Goal: Navigation & Orientation: Find specific page/section

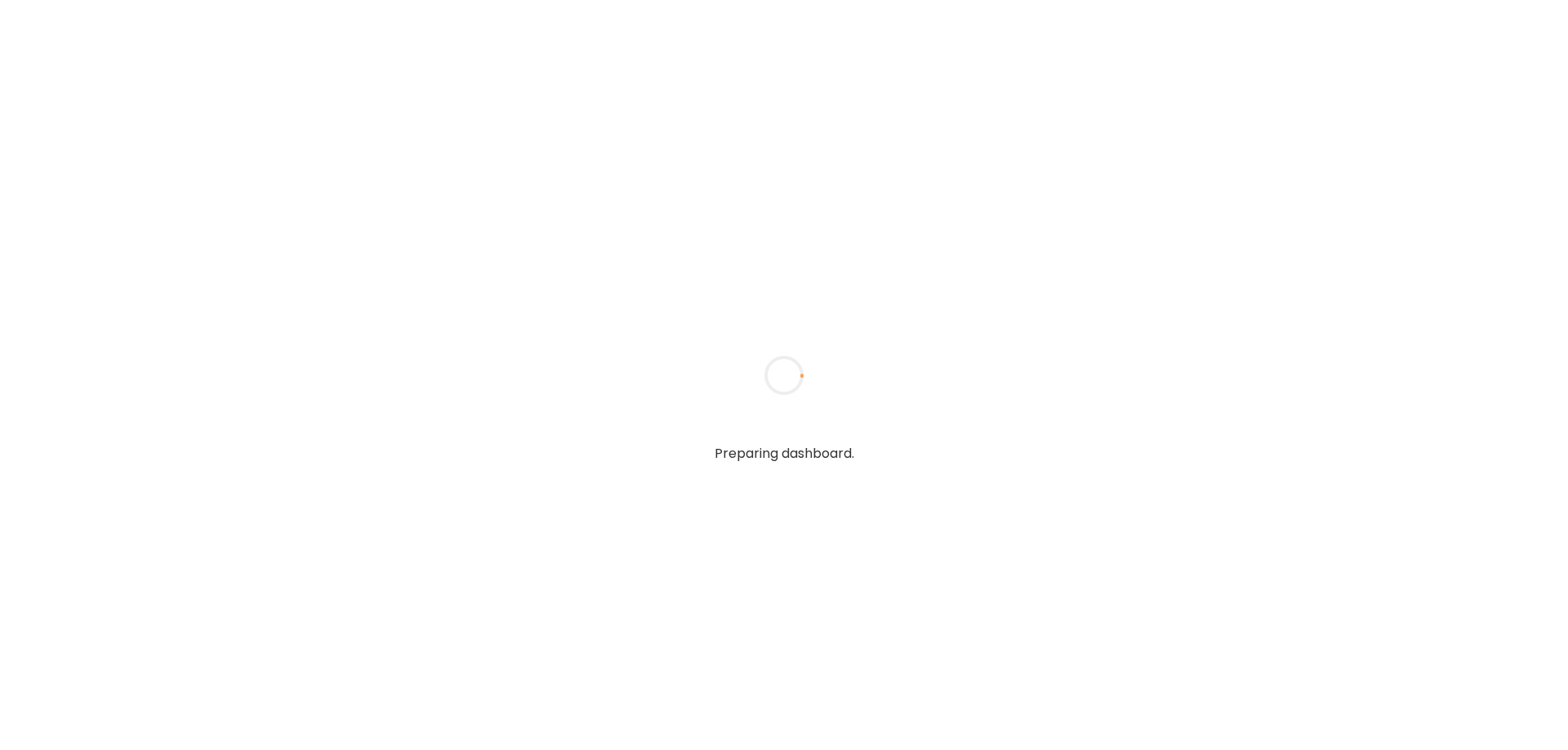
type textarea "**********"
type input "****"
type input "**********"
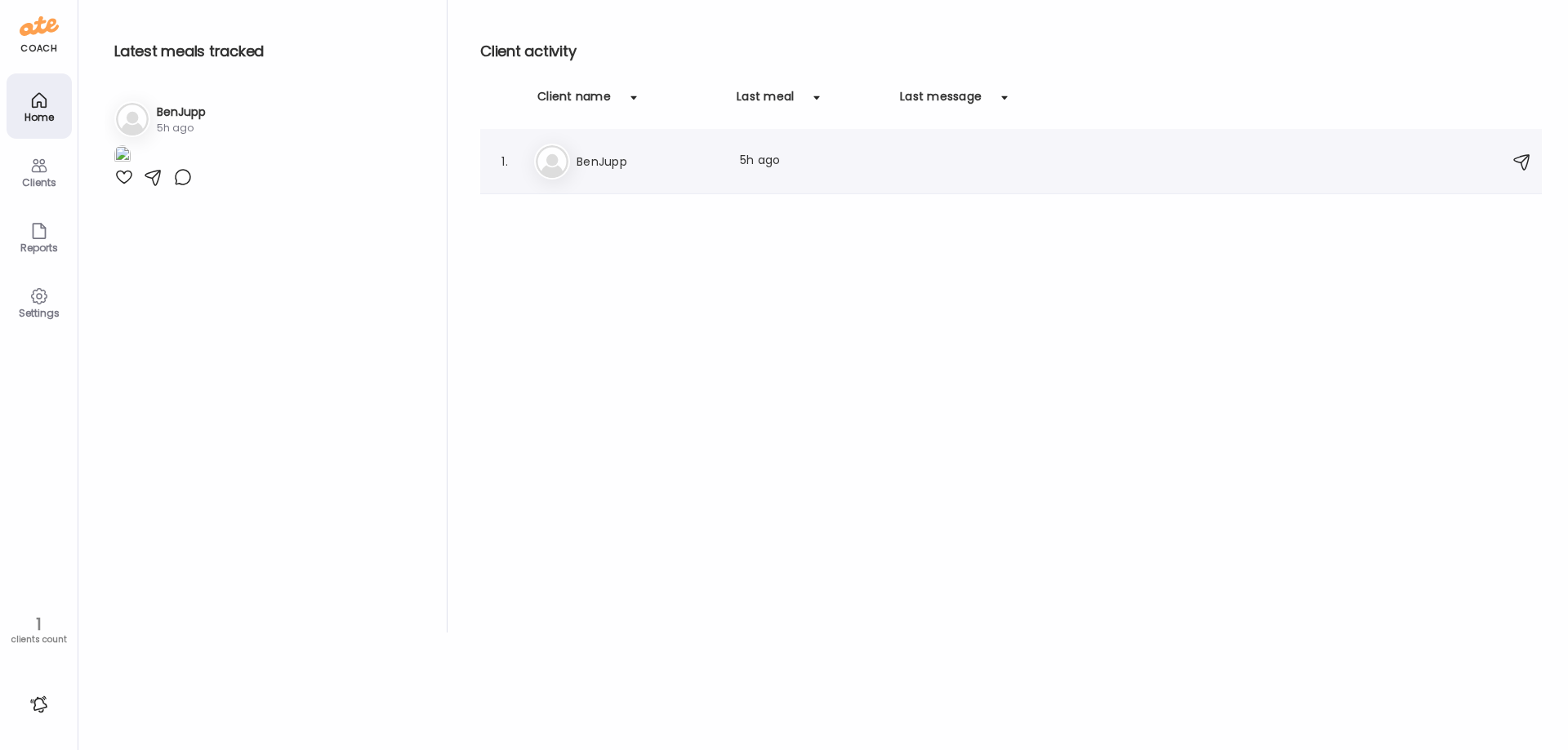
type input "**********"
click at [580, 166] on h3 "BenJupp" at bounding box center [648, 162] width 143 height 20
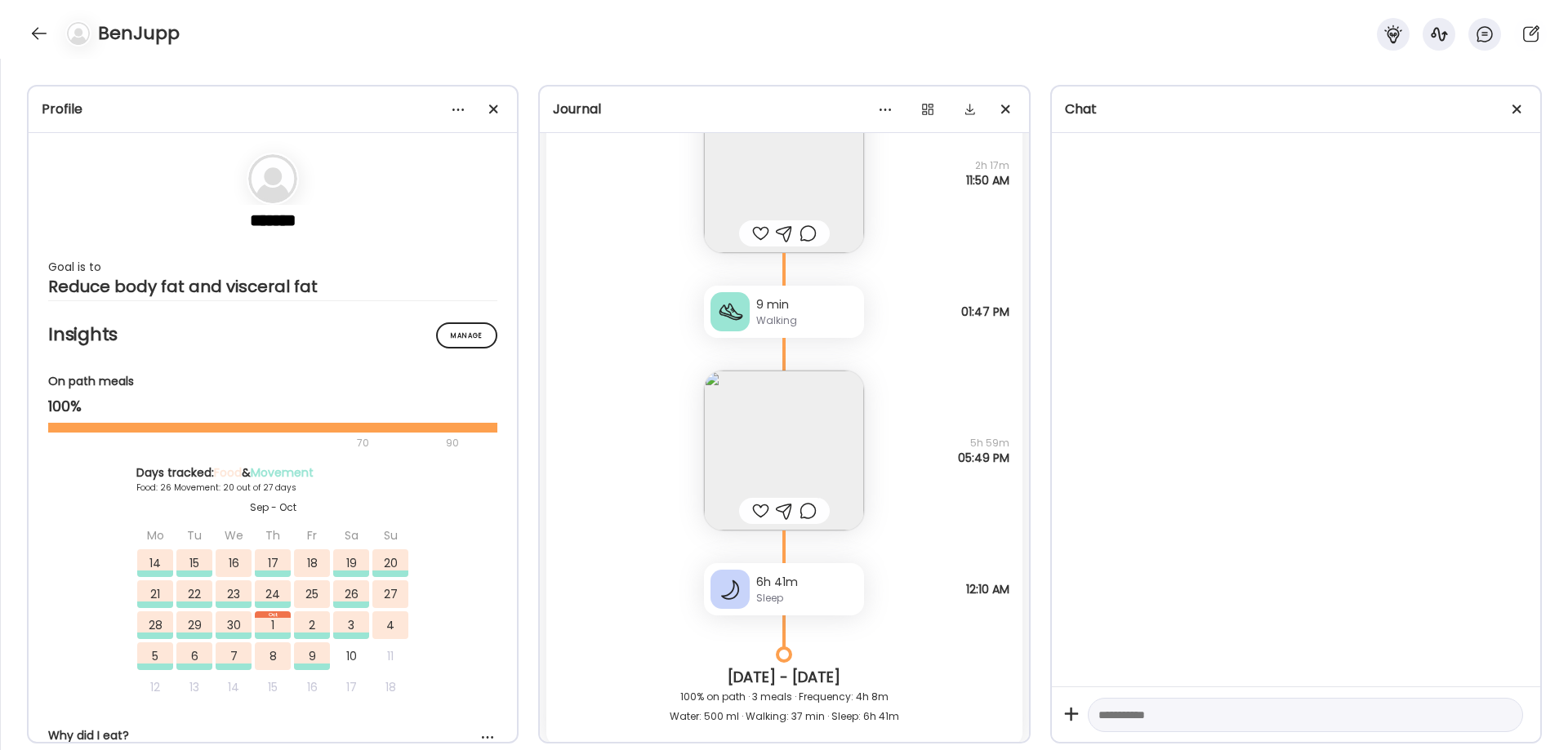
scroll to position [40821, 0]
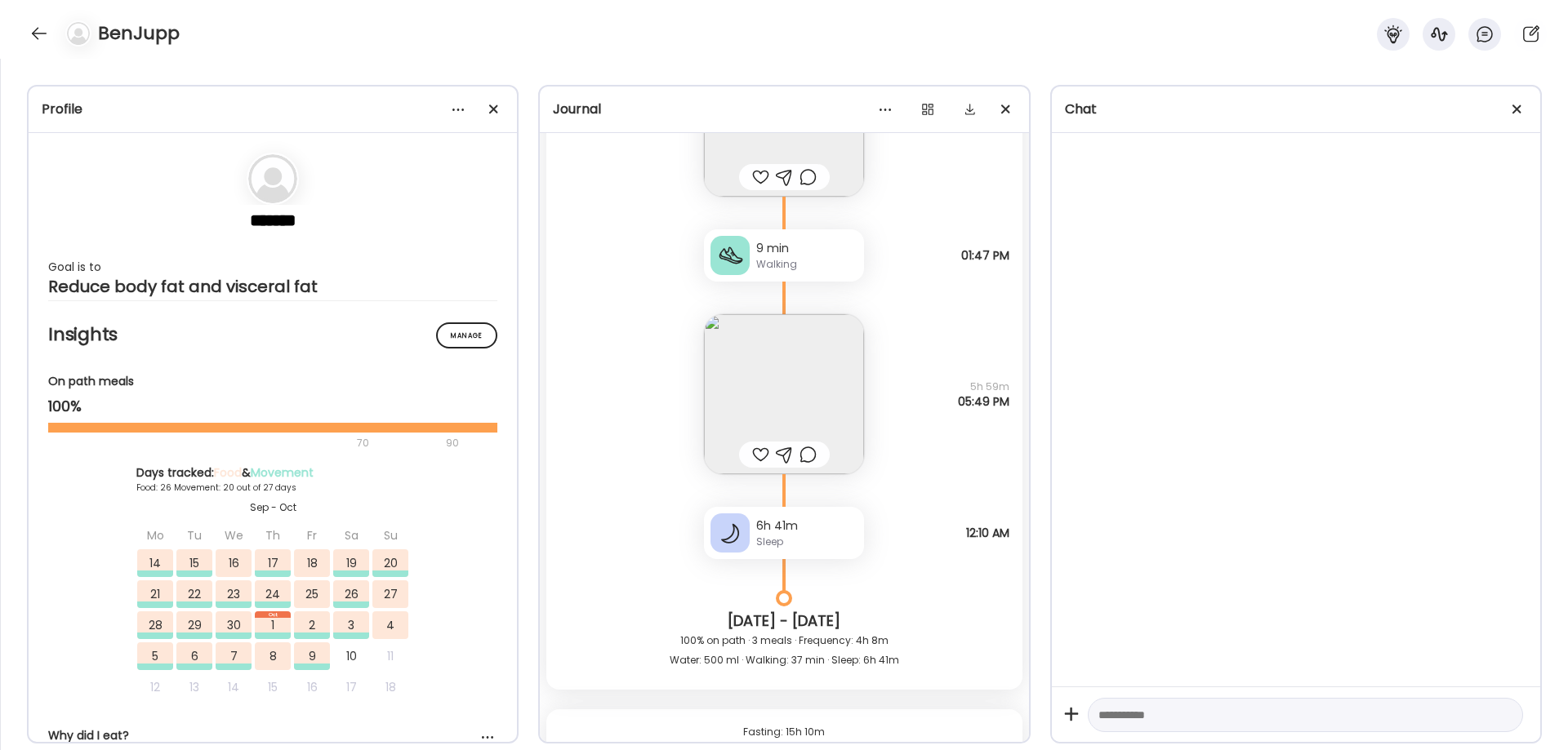
click at [826, 409] on img at bounding box center [784, 394] width 160 height 160
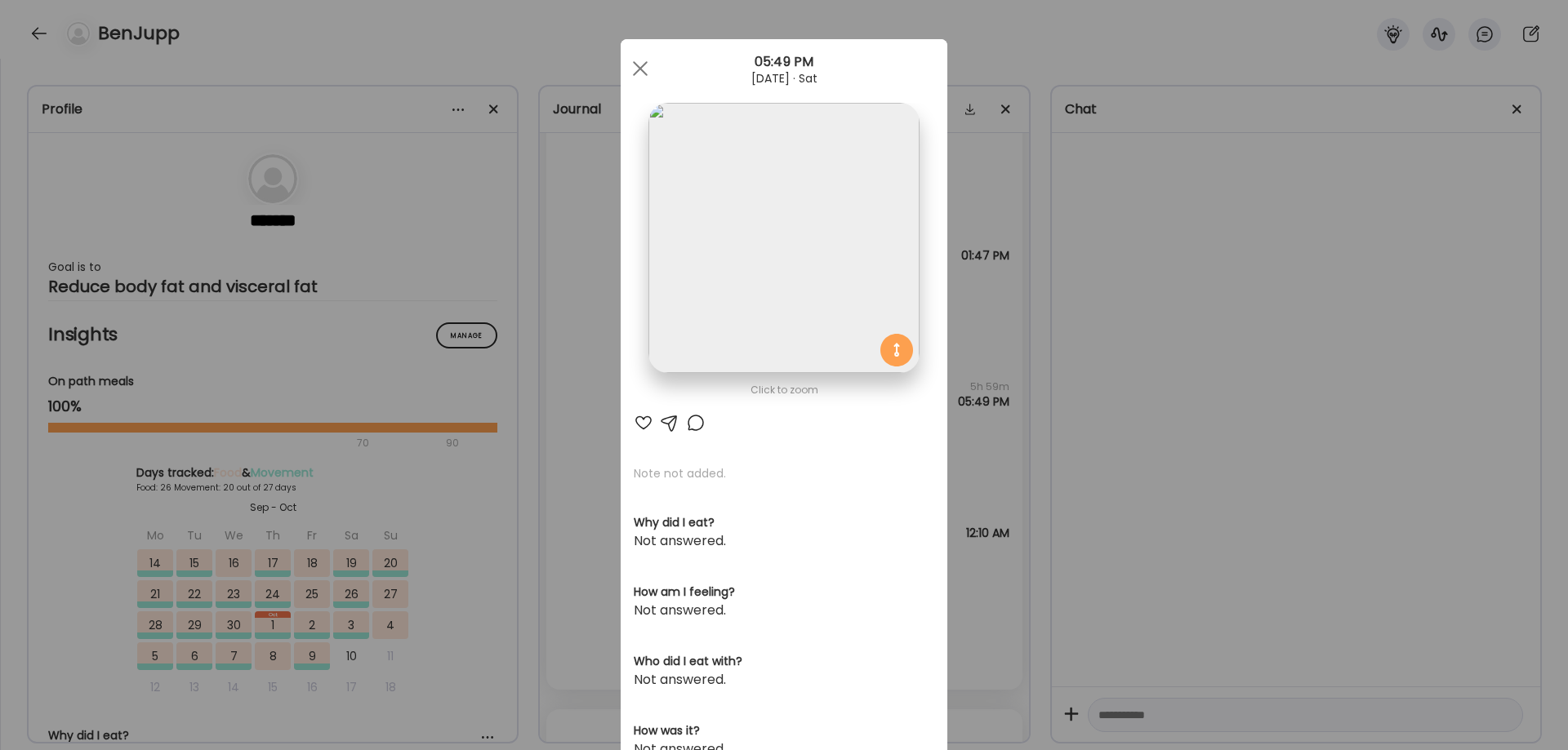
click at [827, 266] on img at bounding box center [783, 238] width 270 height 270
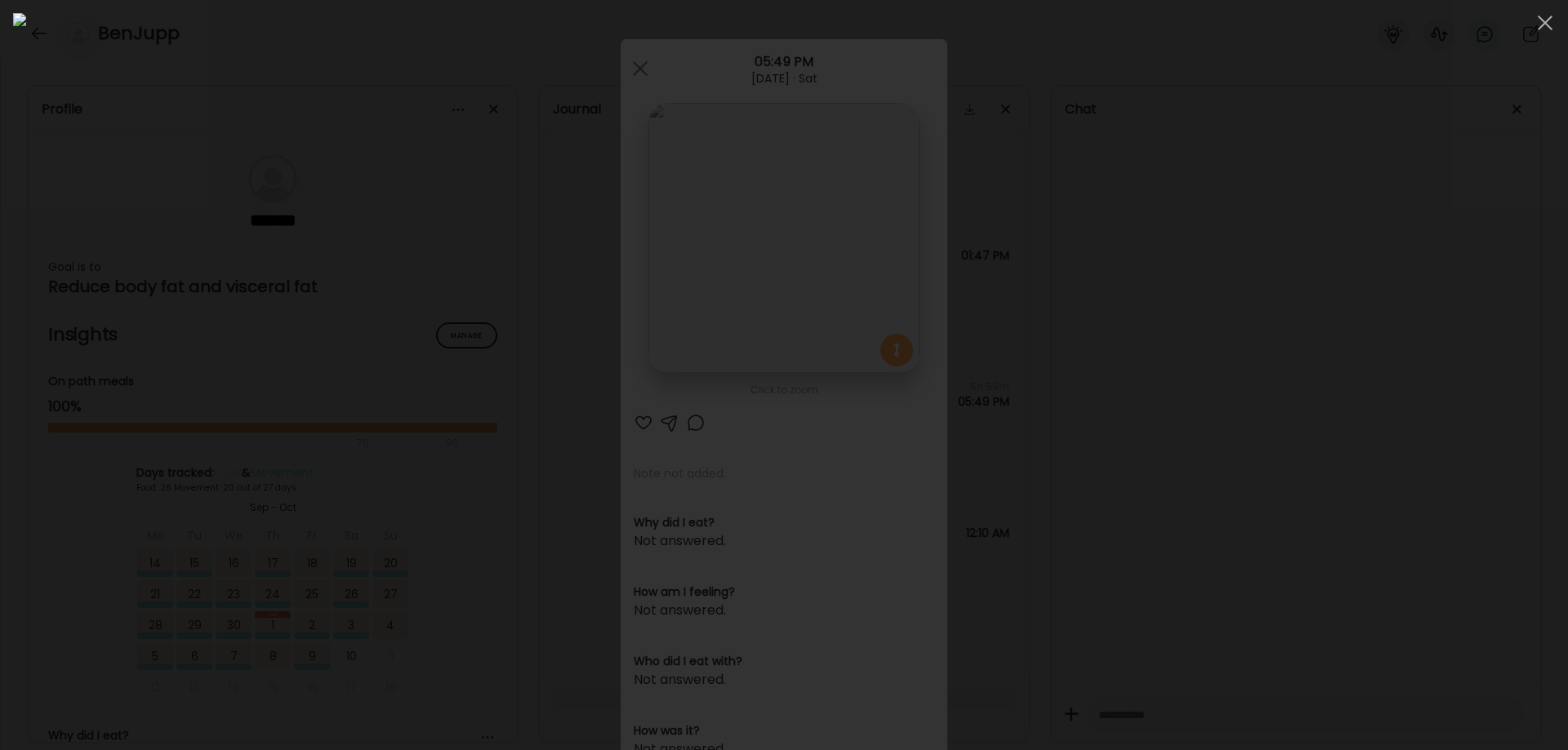
click at [1399, 591] on div at bounding box center [784, 375] width 1541 height 724
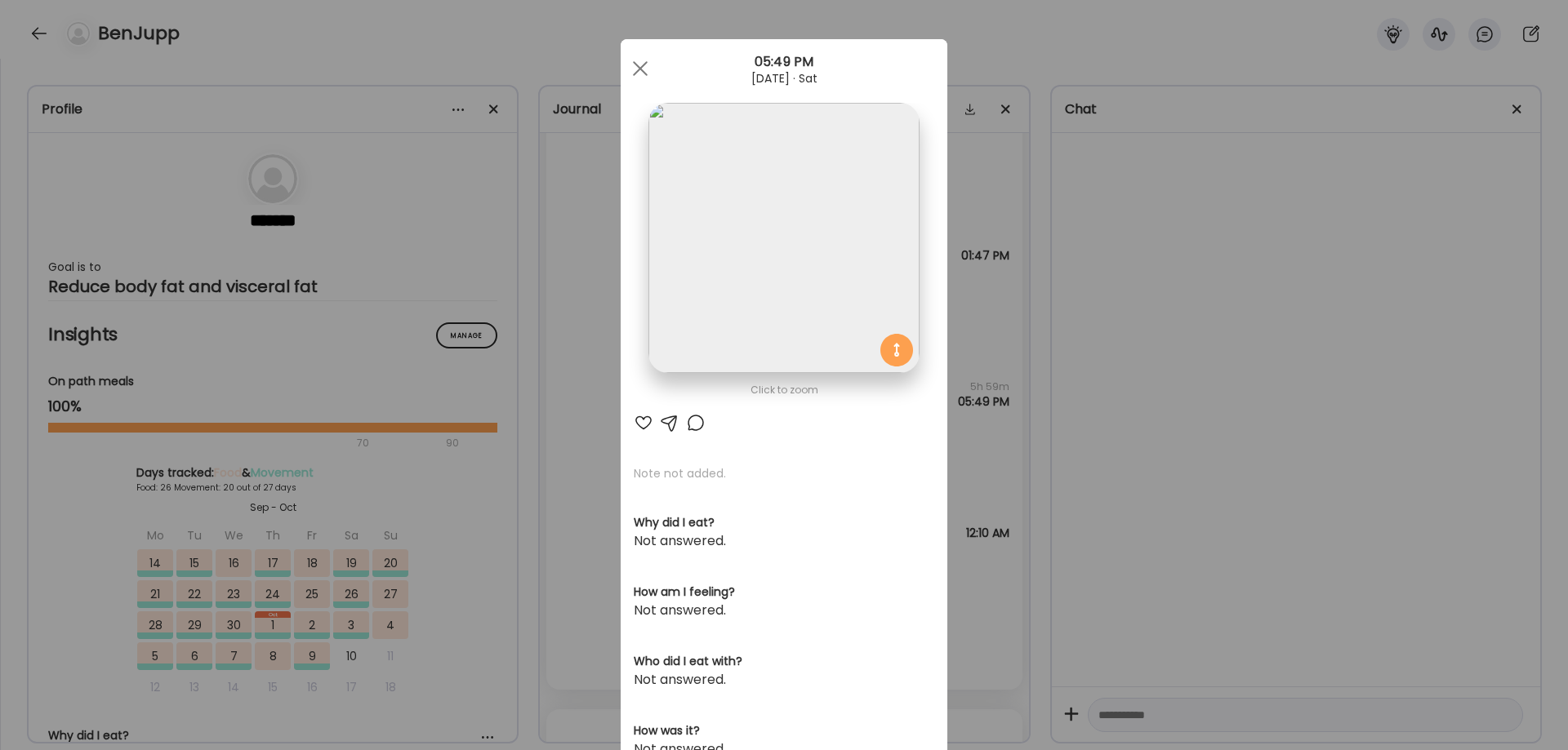
click at [1255, 562] on div "Ate Coach Dashboard Wahoo! It’s official Take a moment to set up your Coach Pro…" at bounding box center [784, 375] width 1568 height 750
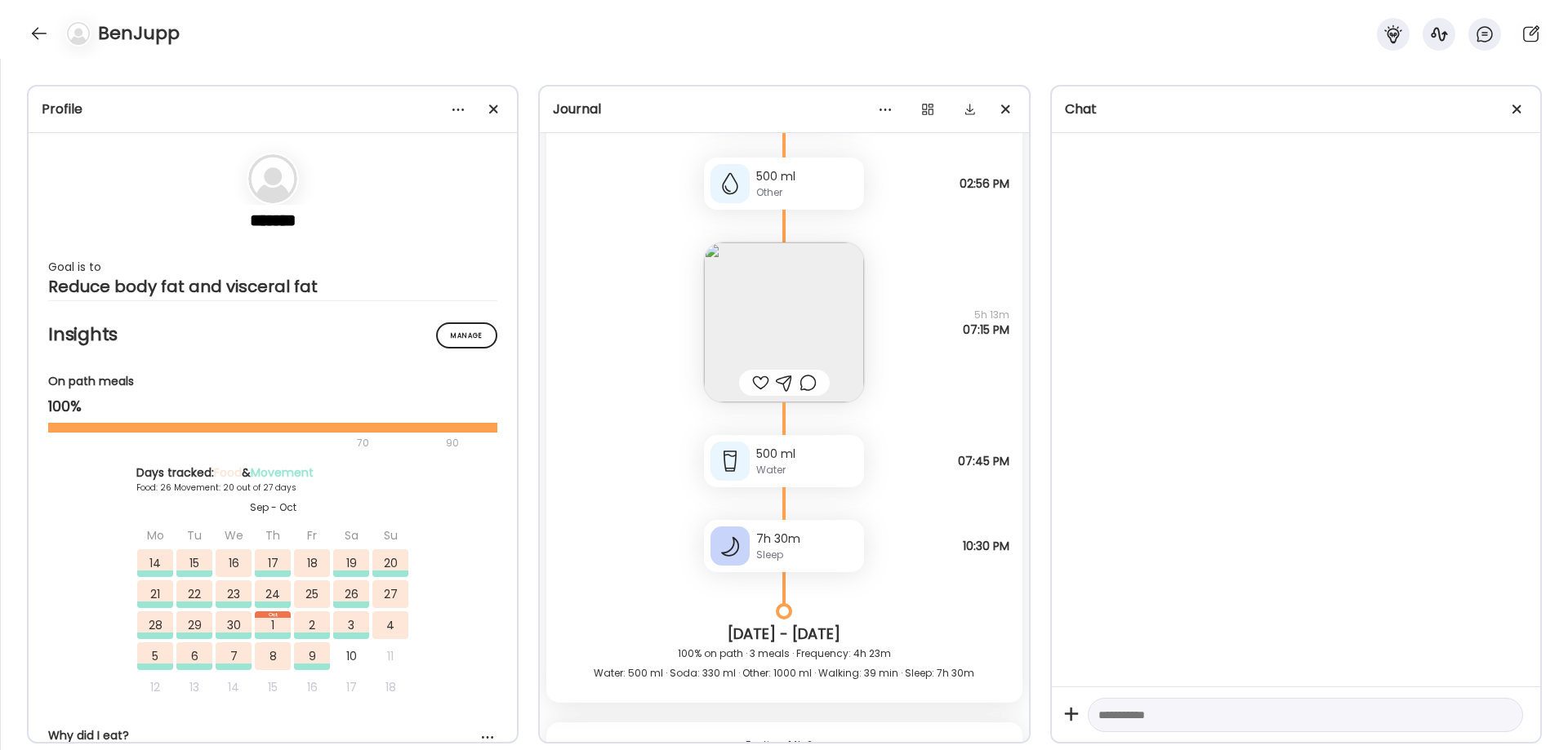
scroll to position [46399, 0]
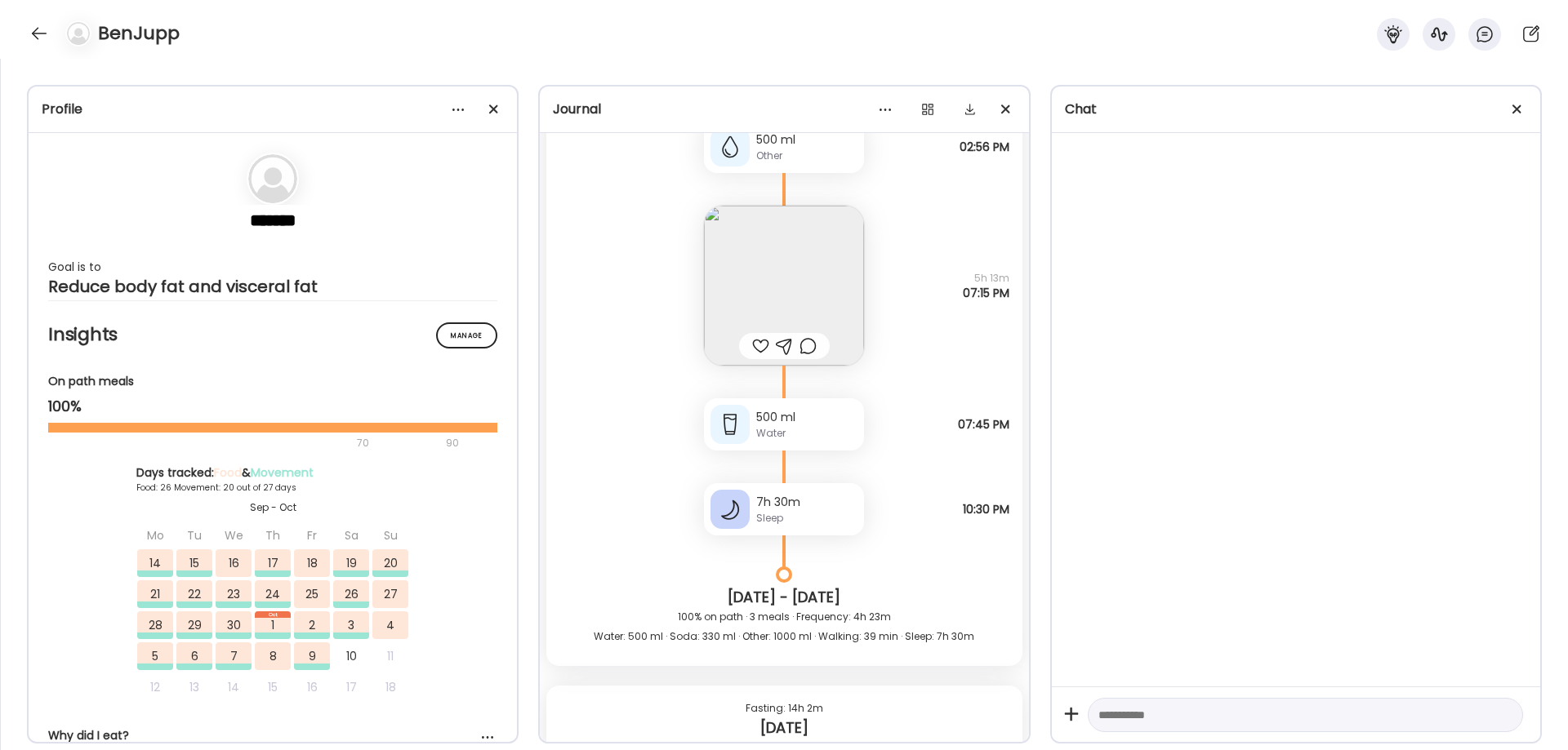
click at [764, 288] on img at bounding box center [784, 286] width 160 height 160
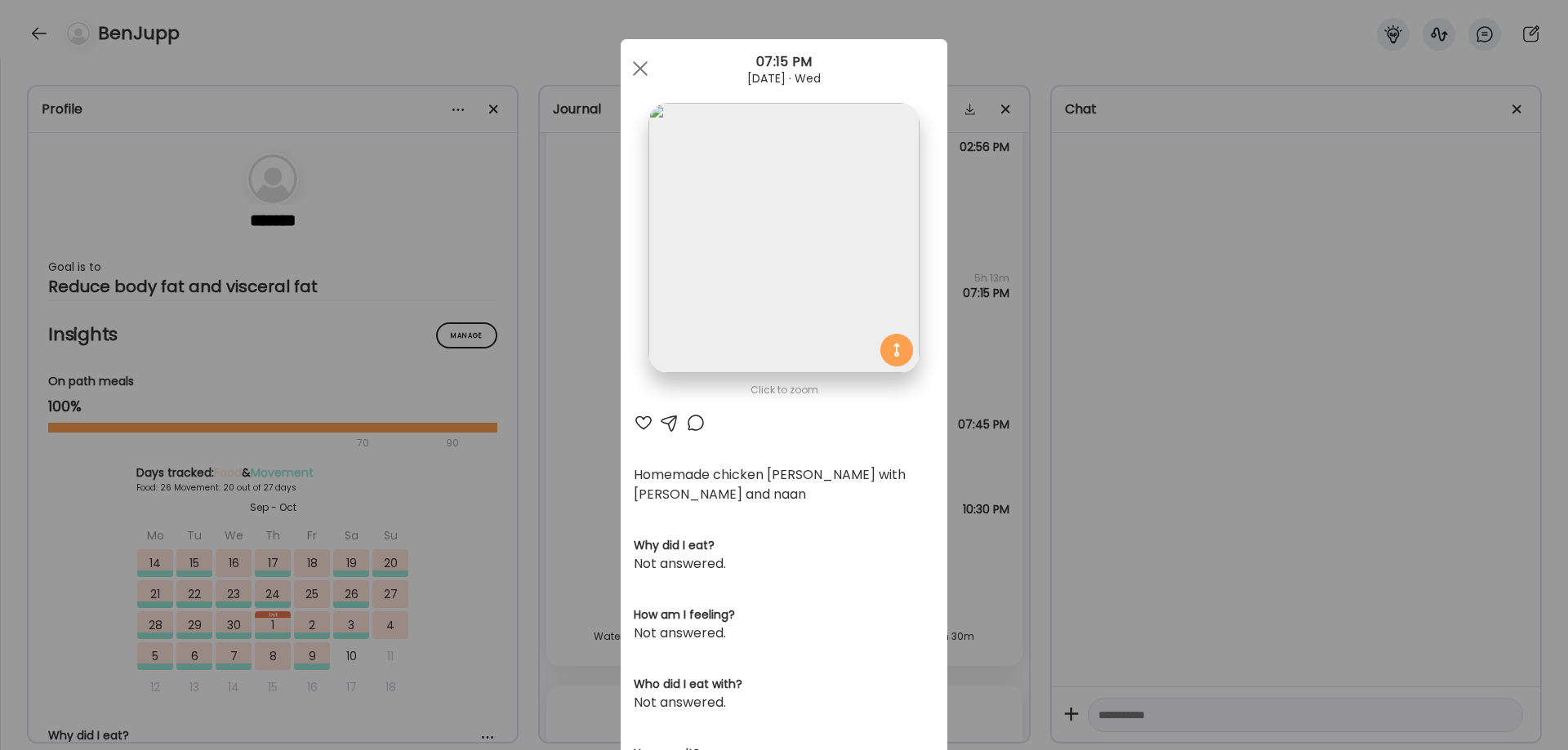
click at [1237, 513] on div "Ate Coach Dashboard Wahoo! It’s official Take a moment to set up your Coach Pro…" at bounding box center [784, 375] width 1568 height 750
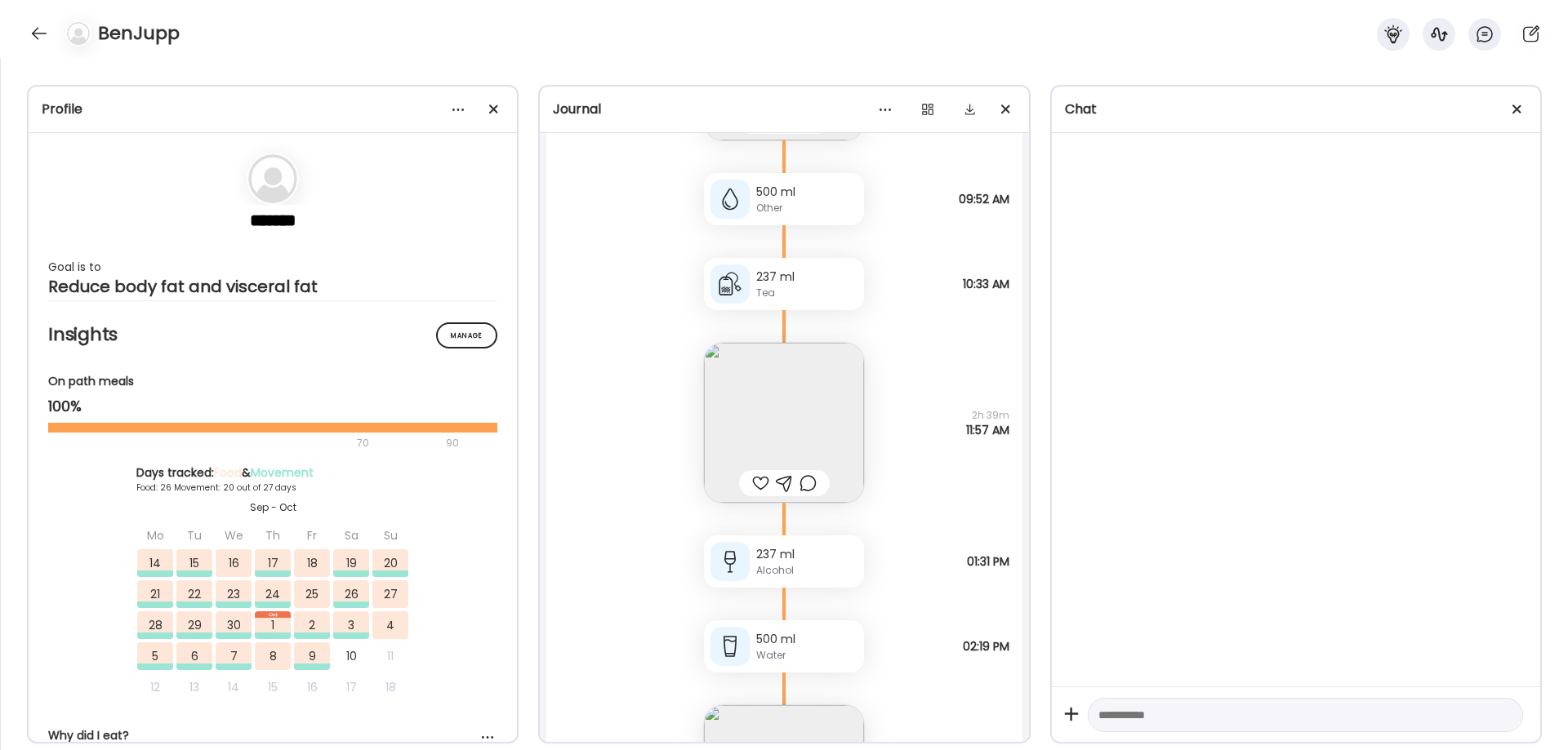
scroll to position [47080, 0]
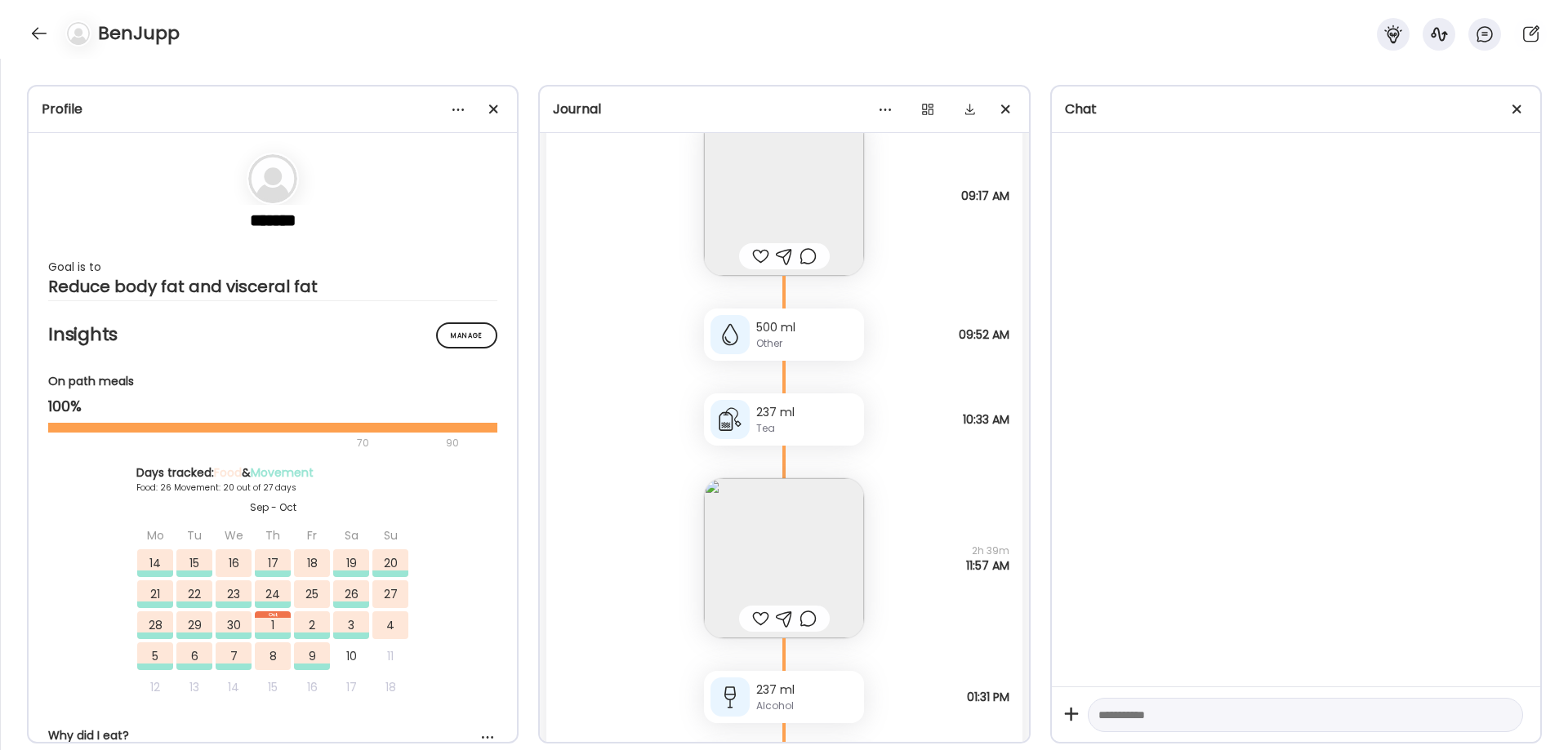
click at [773, 557] on img at bounding box center [784, 558] width 160 height 160
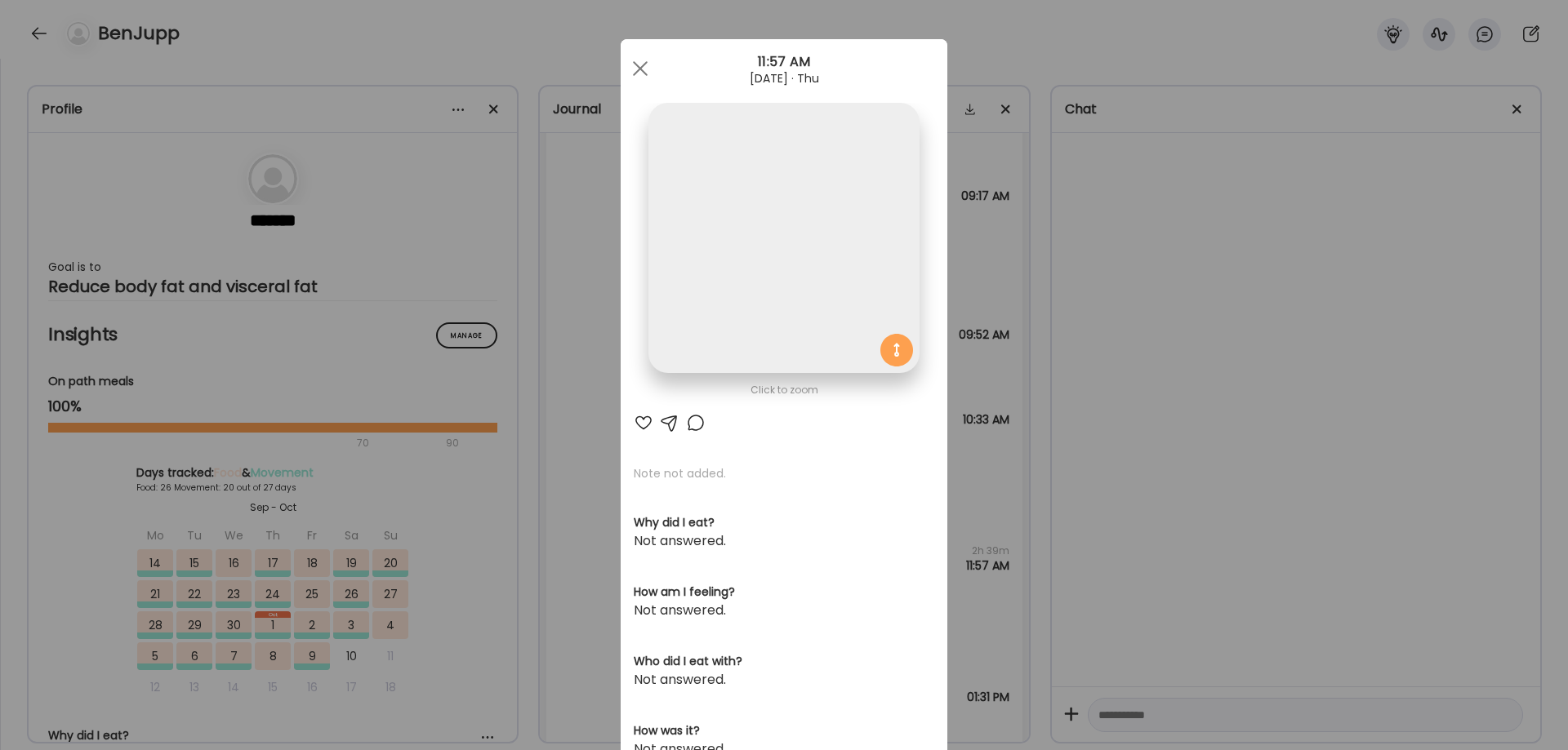
click at [748, 327] on img at bounding box center [783, 238] width 270 height 270
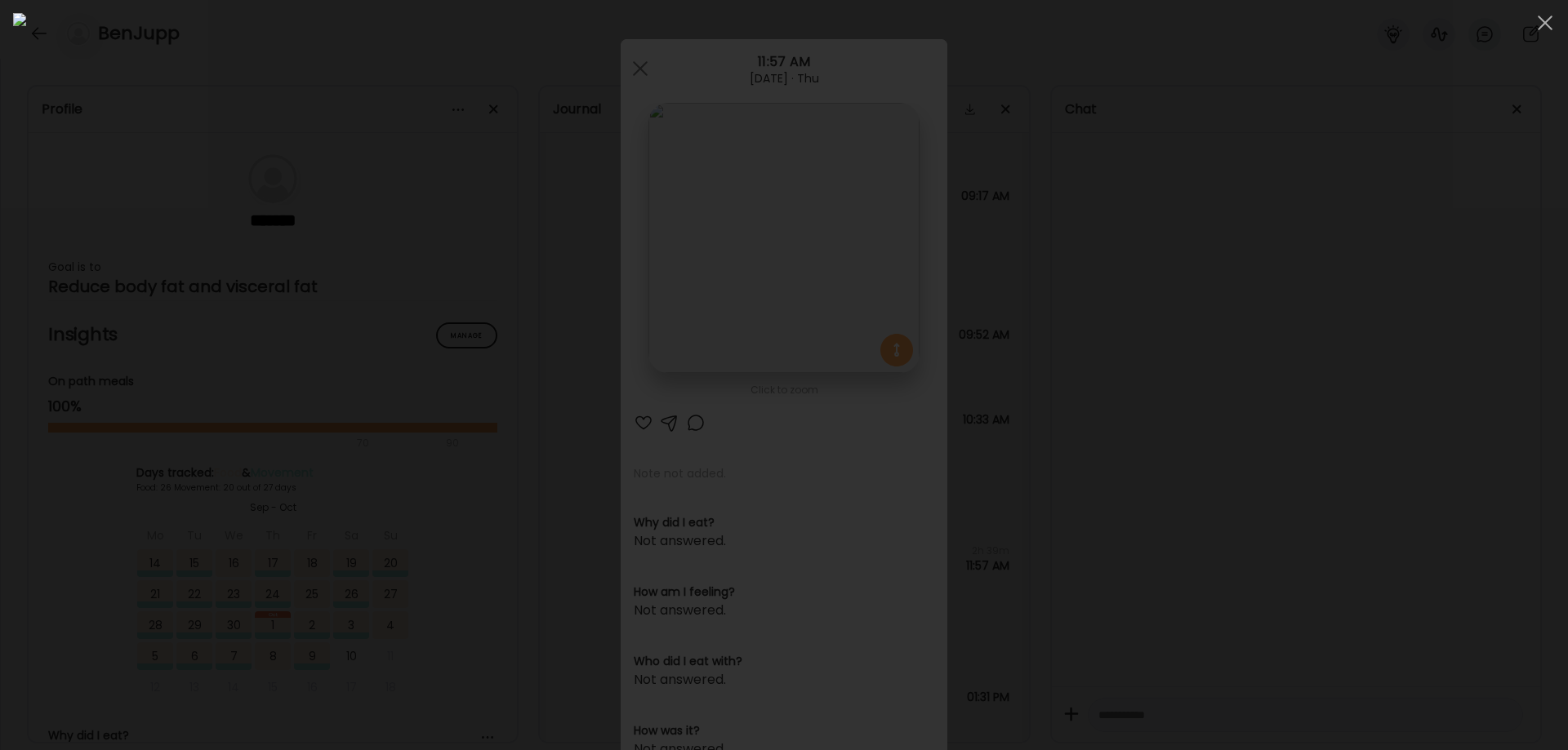
click at [1297, 427] on div at bounding box center [784, 375] width 1541 height 724
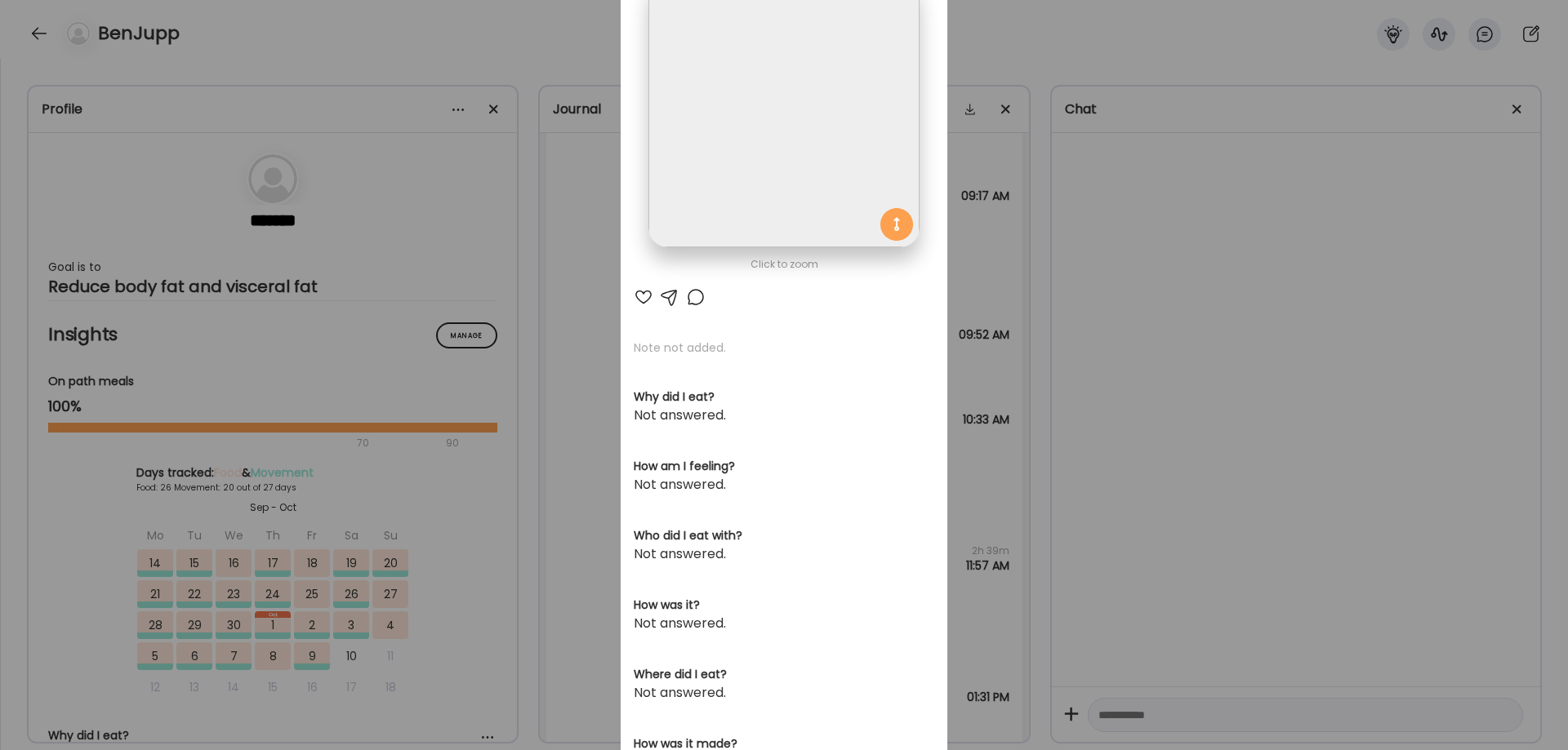
scroll to position [289, 0]
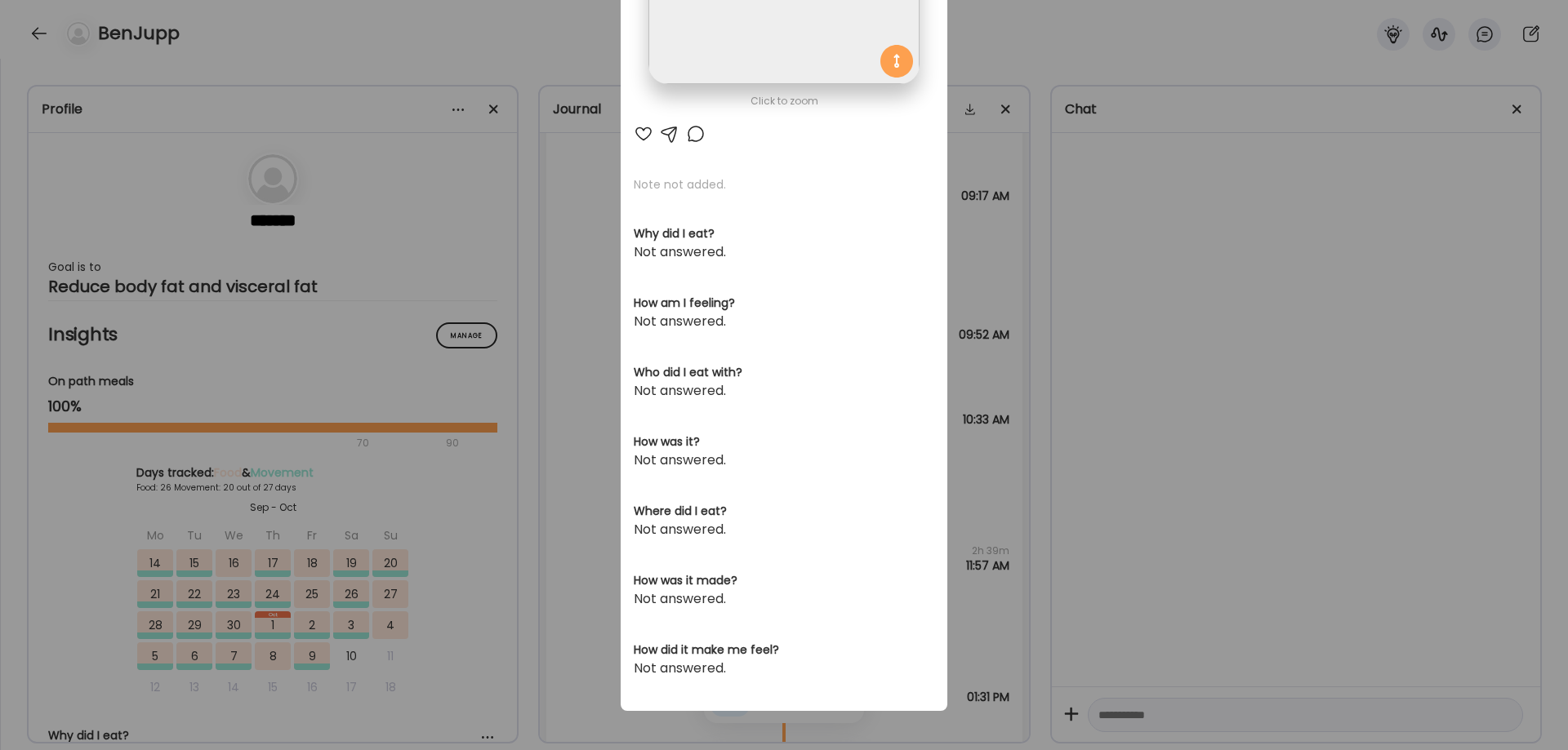
click at [1047, 471] on div "Ate Coach Dashboard Wahoo! It’s official Take a moment to set up your Coach Pro…" at bounding box center [784, 375] width 1568 height 750
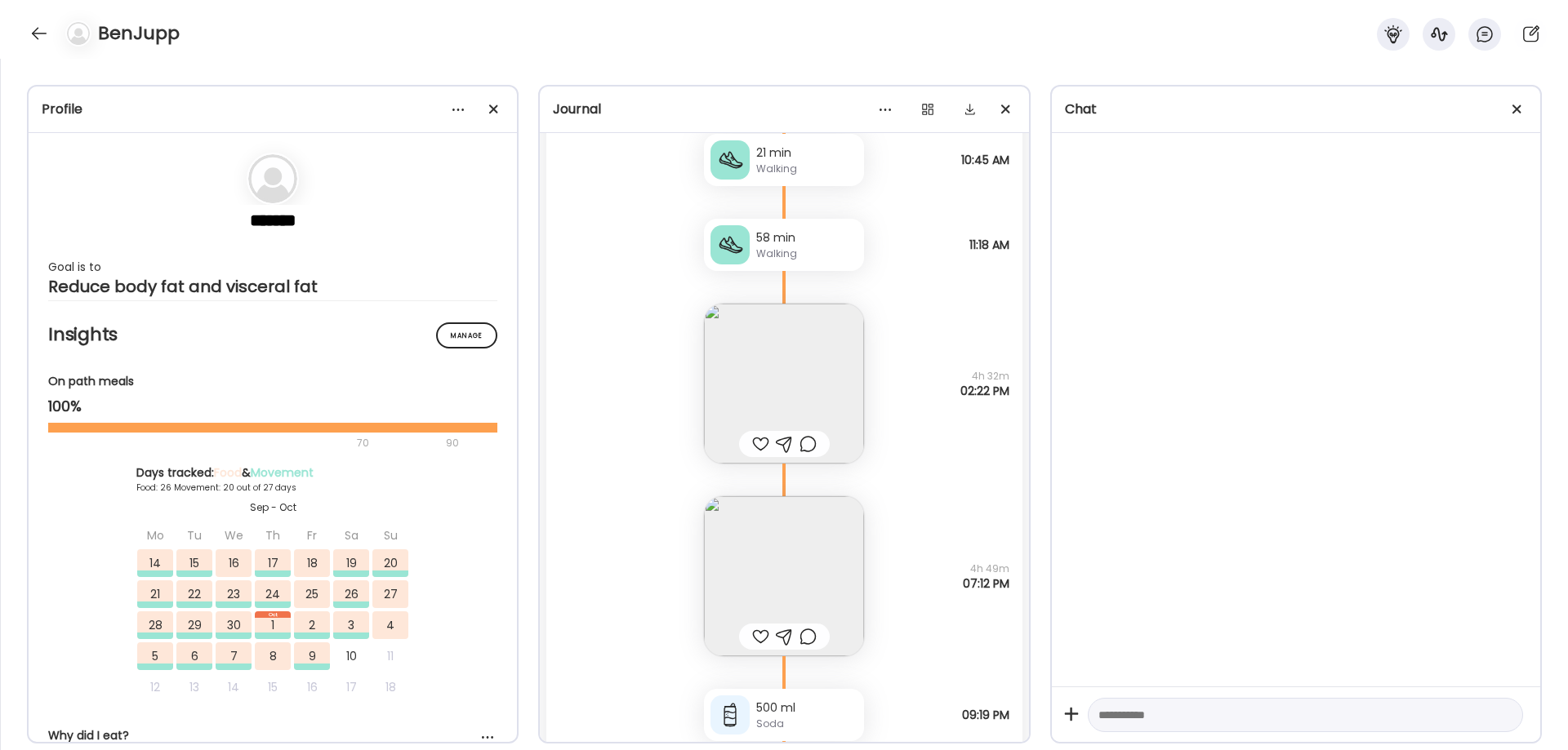
scroll to position [48985, 0]
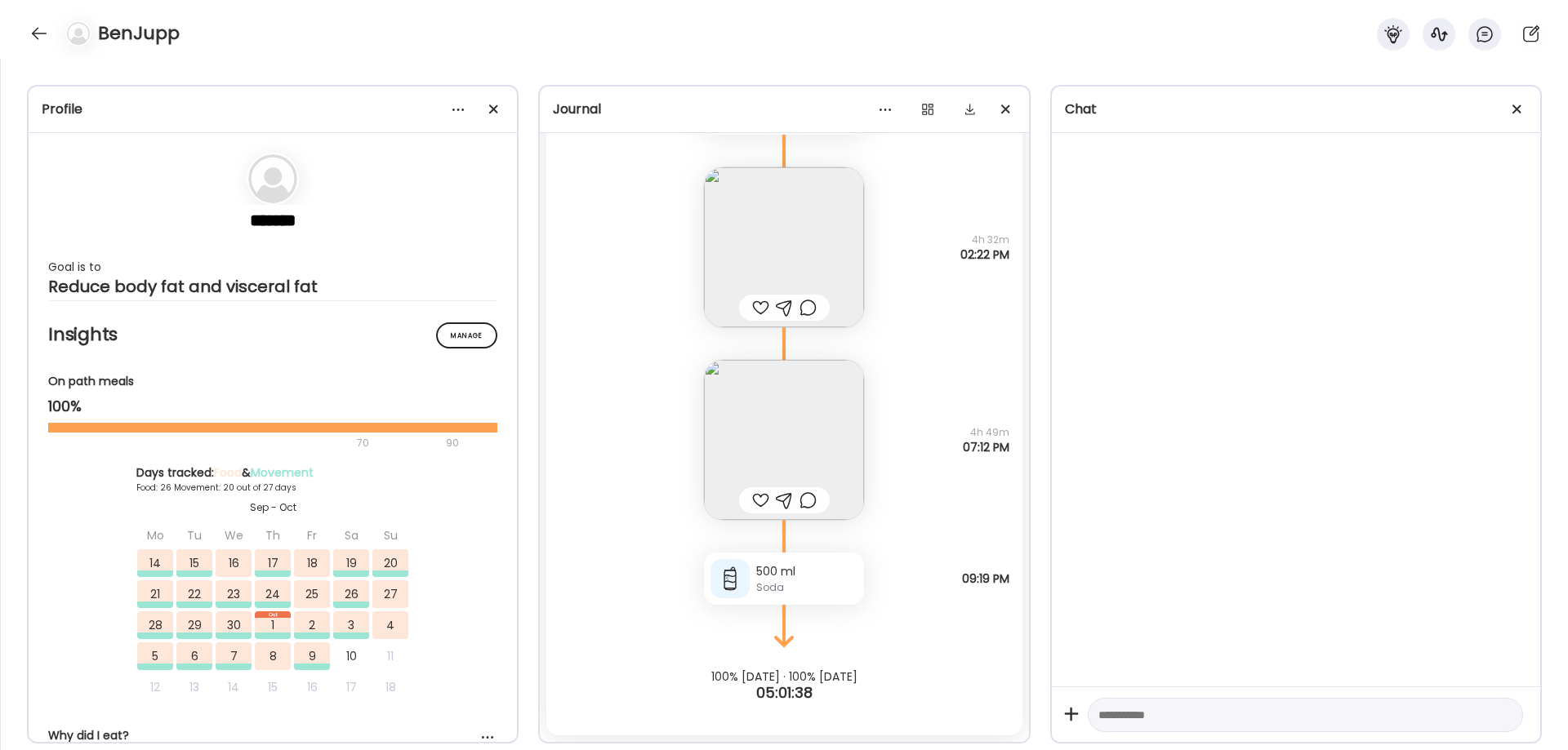
click at [807, 428] on img at bounding box center [784, 440] width 160 height 160
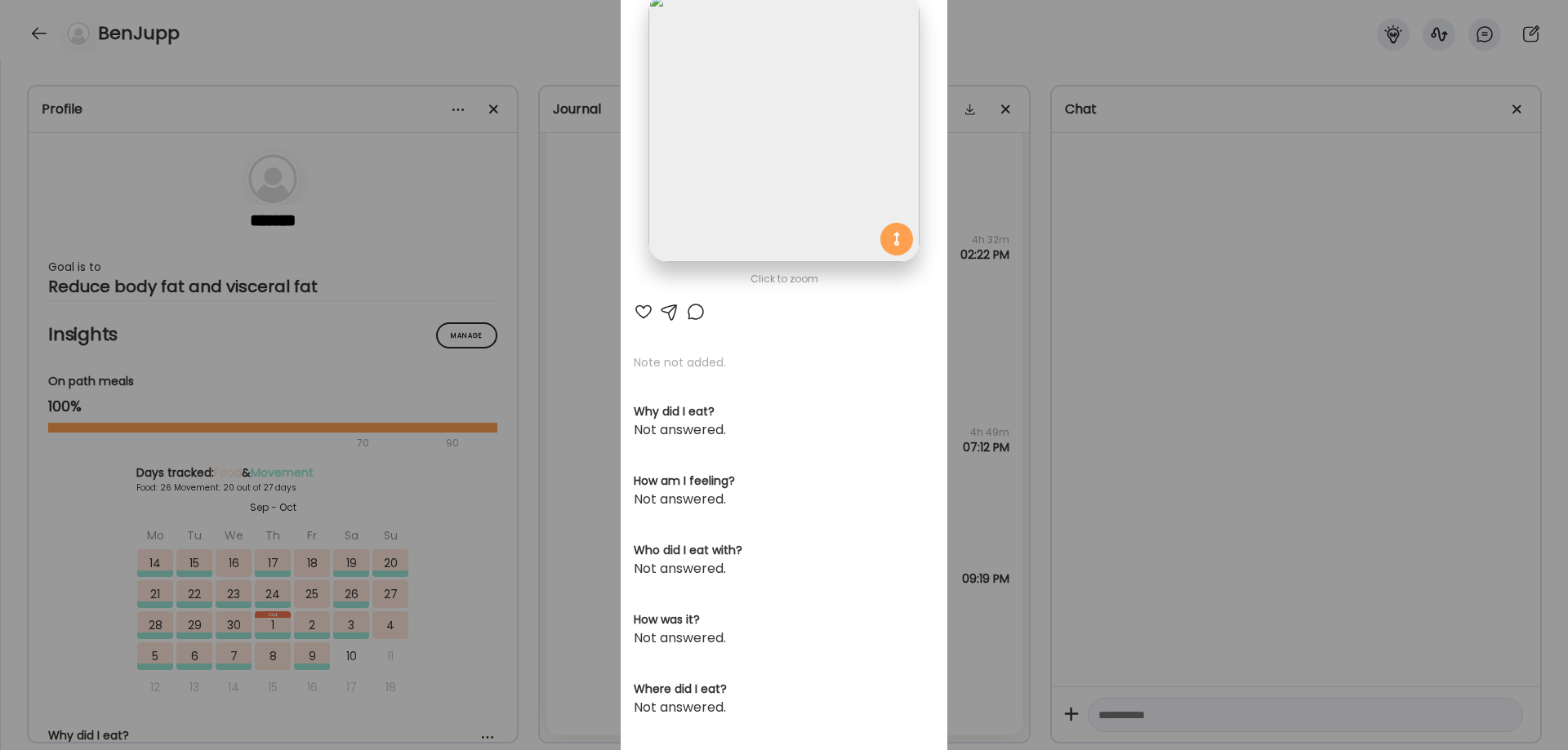
scroll to position [0, 0]
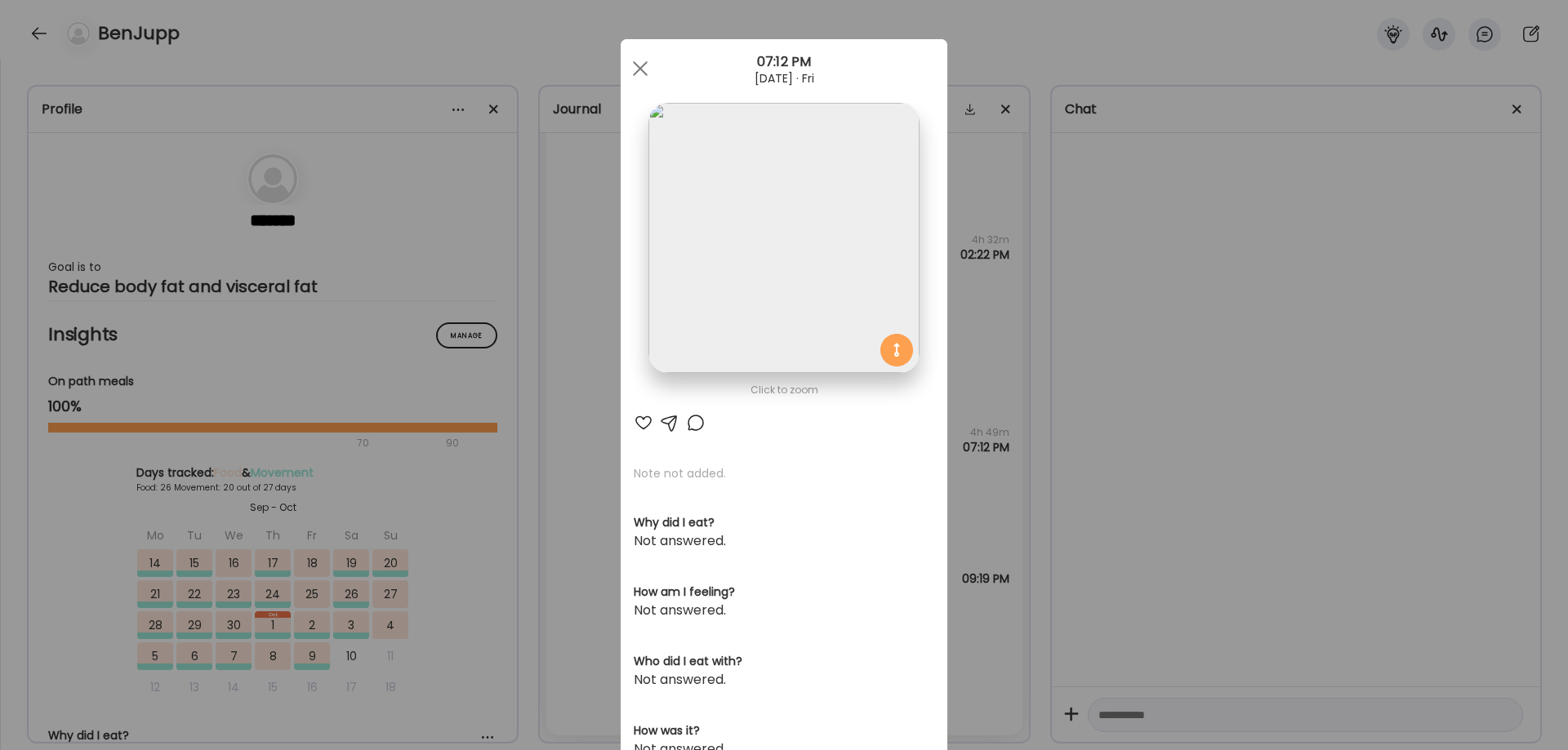
click at [829, 325] on img at bounding box center [783, 238] width 270 height 270
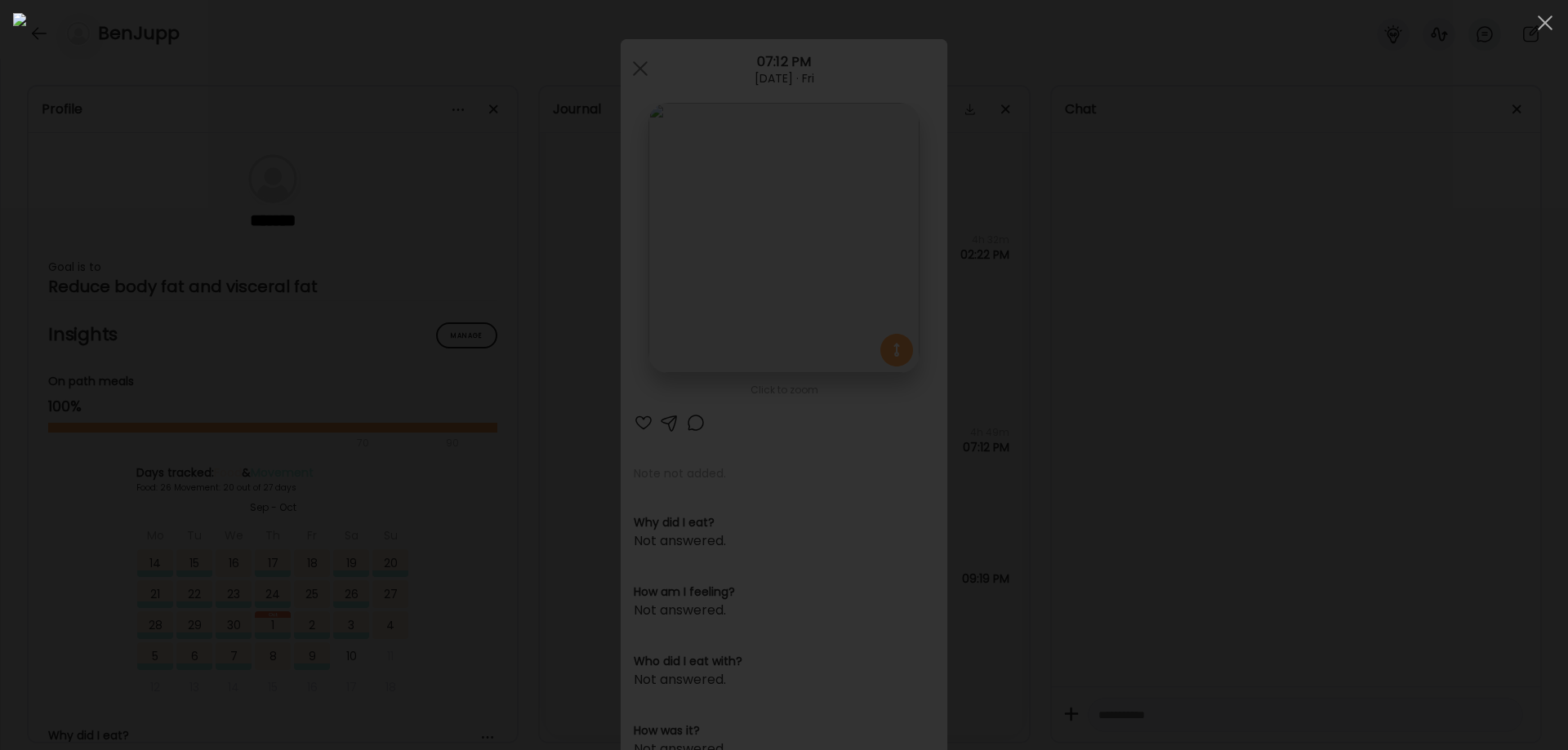
click at [1317, 453] on div at bounding box center [784, 375] width 1541 height 724
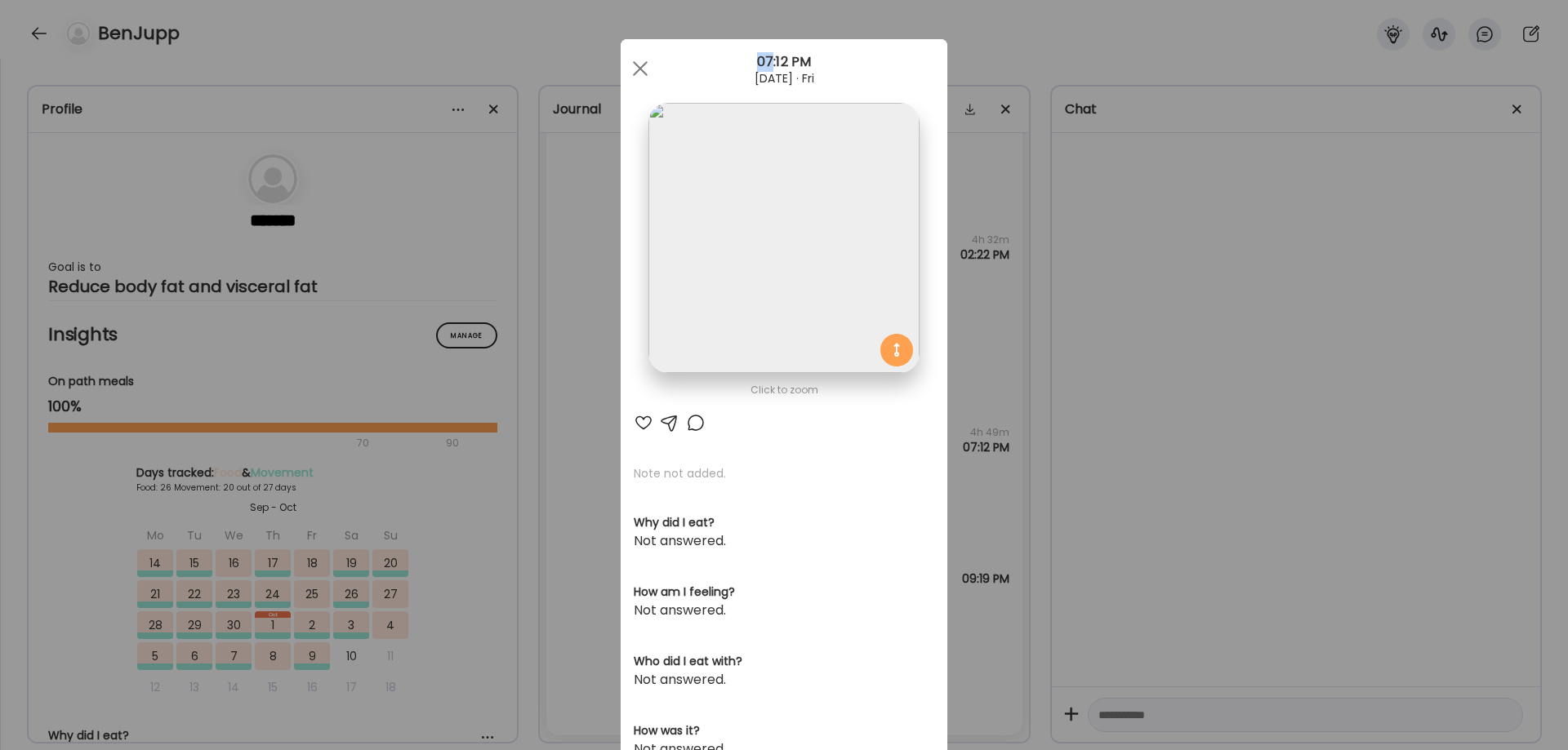
click at [1317, 453] on div "Ate Coach Dashboard Wahoo! It’s official Take a moment to set up your Coach Pro…" at bounding box center [784, 375] width 1568 height 750
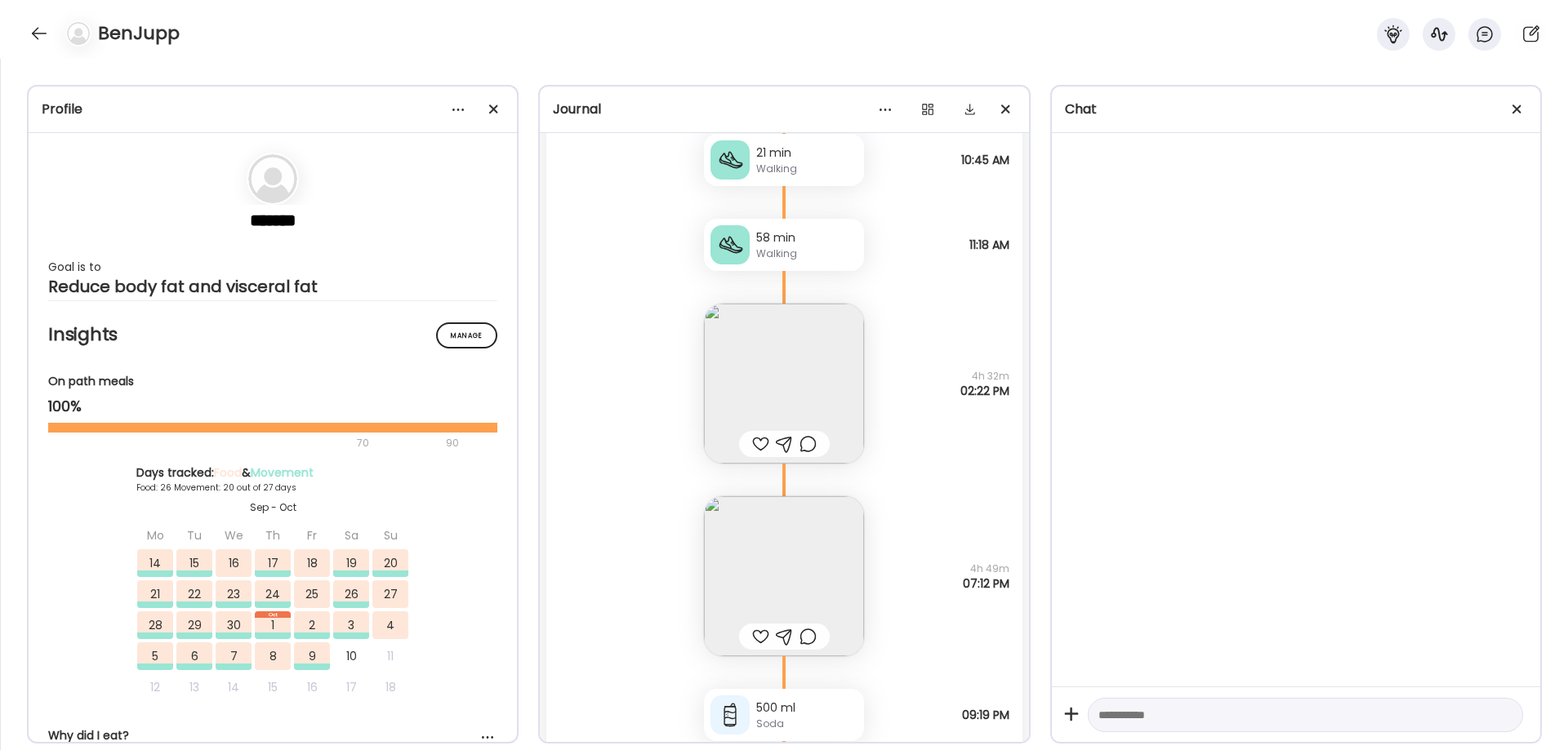
scroll to position [48985, 0]
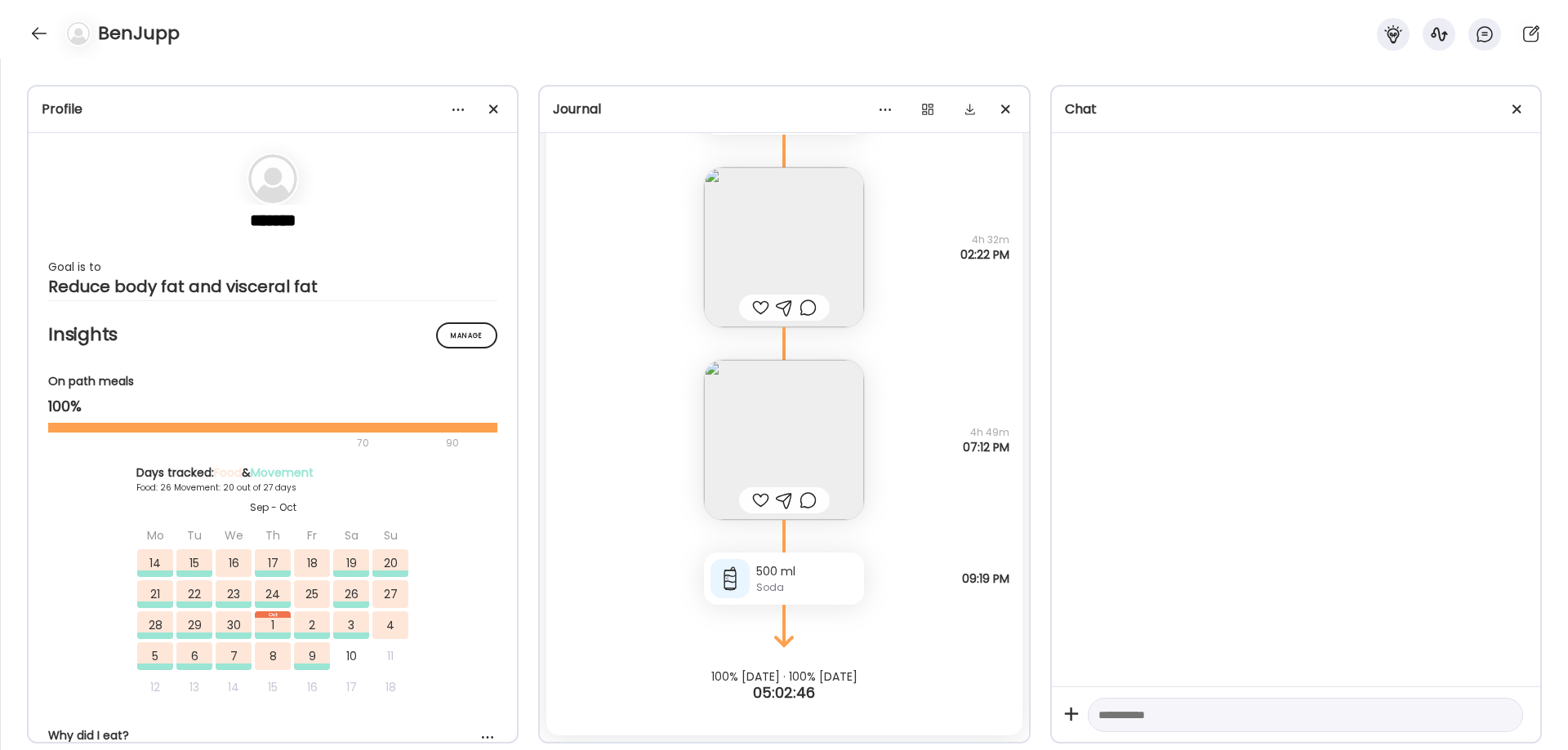
click at [788, 415] on img at bounding box center [784, 440] width 160 height 160
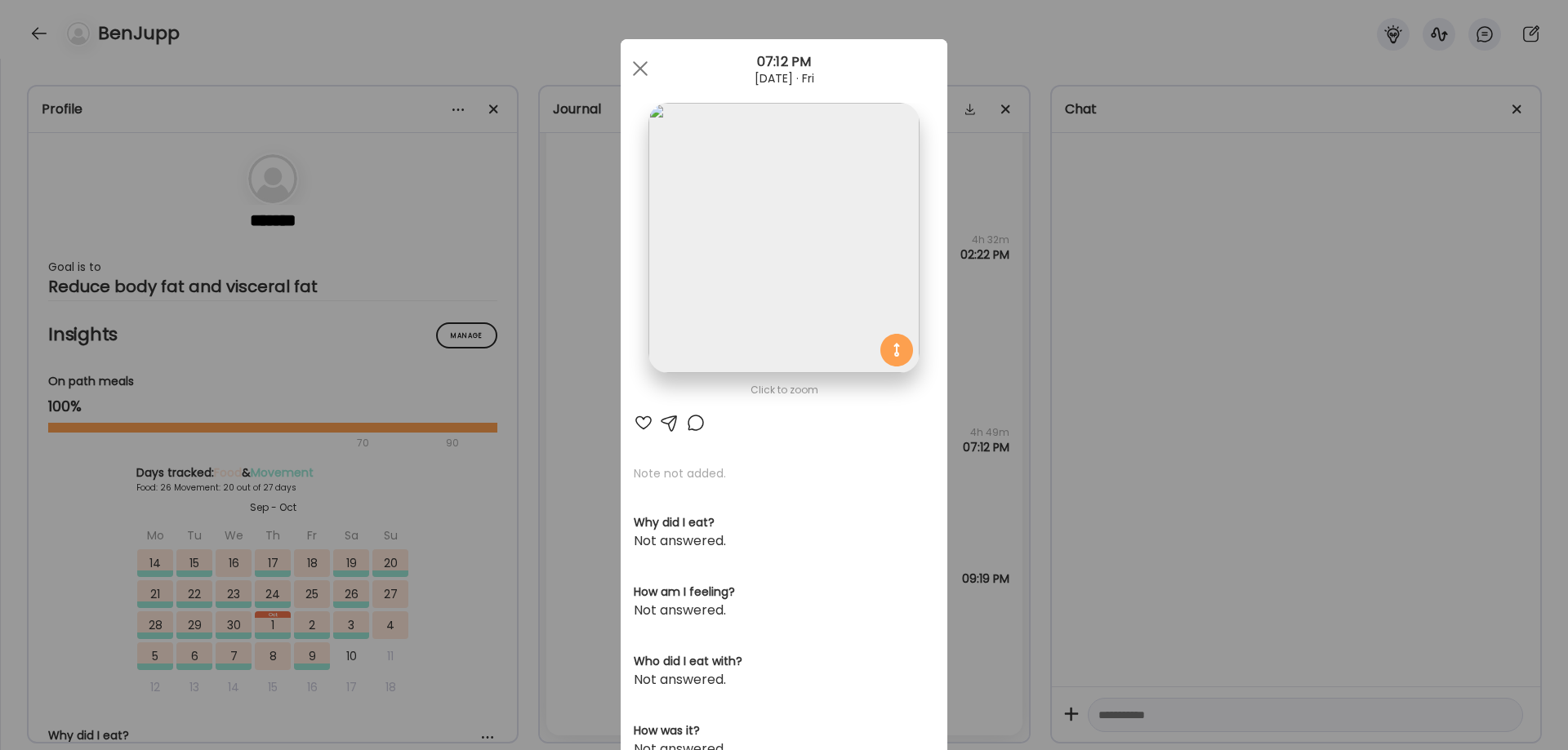
click at [807, 246] on img at bounding box center [783, 238] width 270 height 270
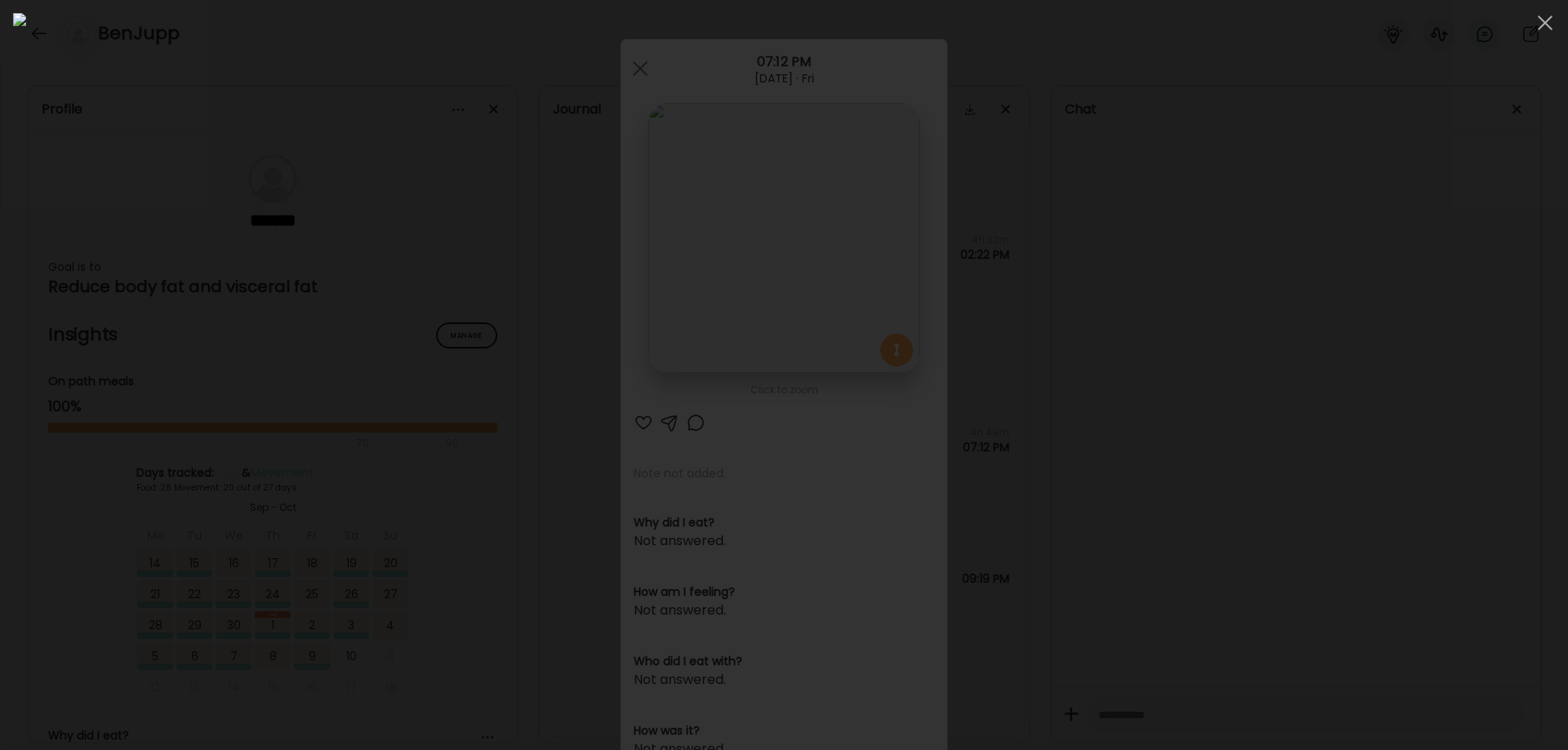
click at [1352, 413] on div at bounding box center [784, 375] width 1541 height 724
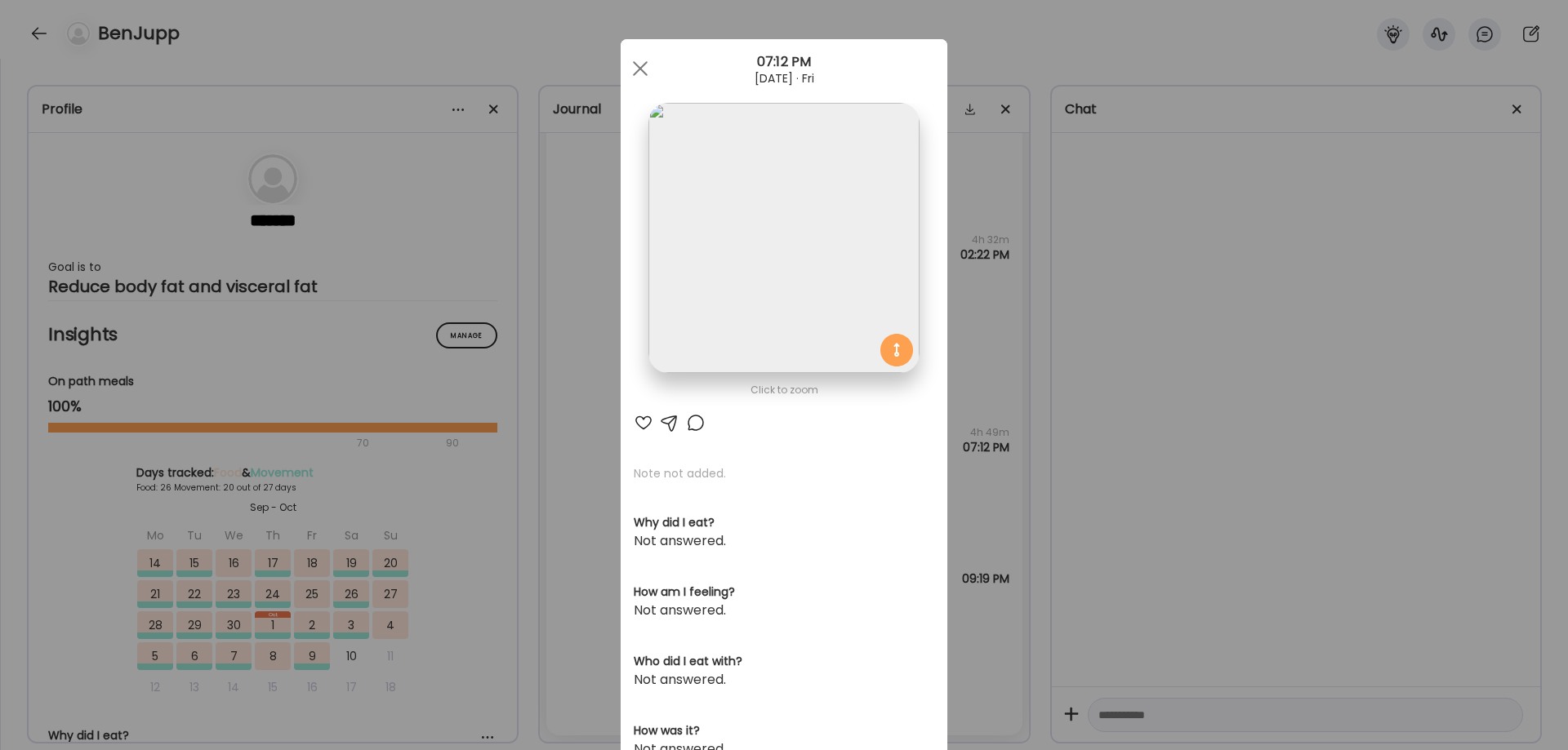
click at [523, 151] on div "Ate Coach Dashboard Wahoo! It’s official Take a moment to set up your Coach Pro…" at bounding box center [784, 375] width 1568 height 750
